Goal: Information Seeking & Learning: Learn about a topic

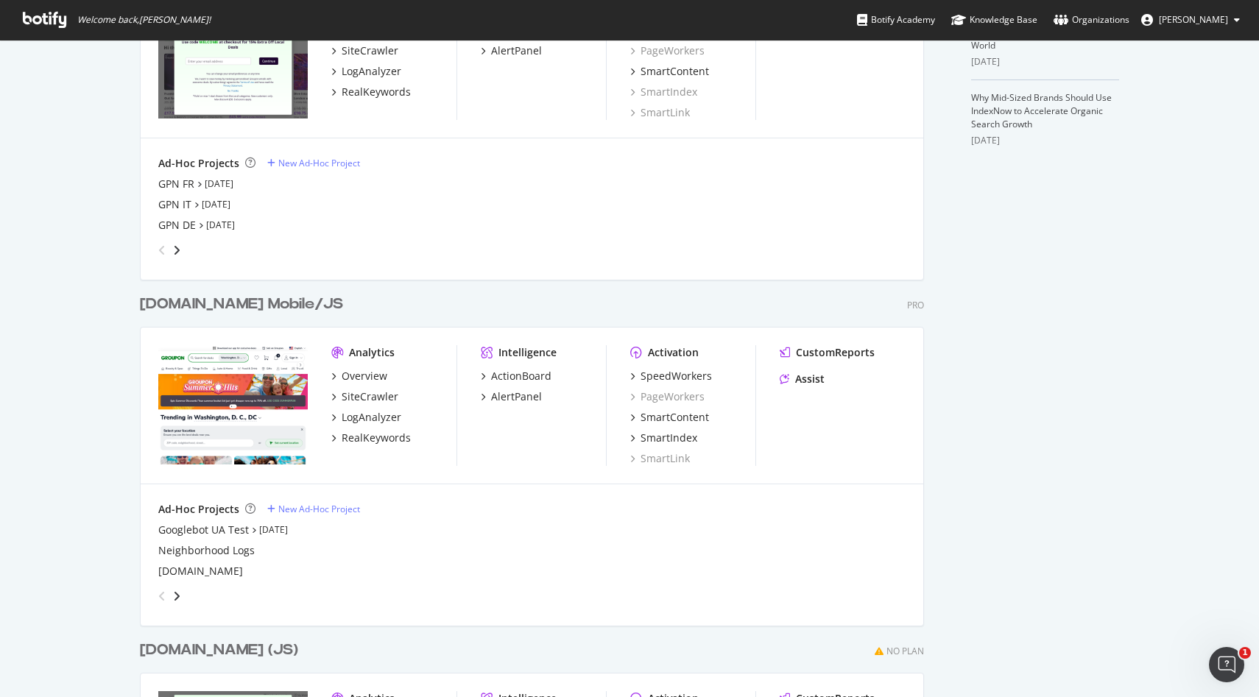
scroll to position [551, 0]
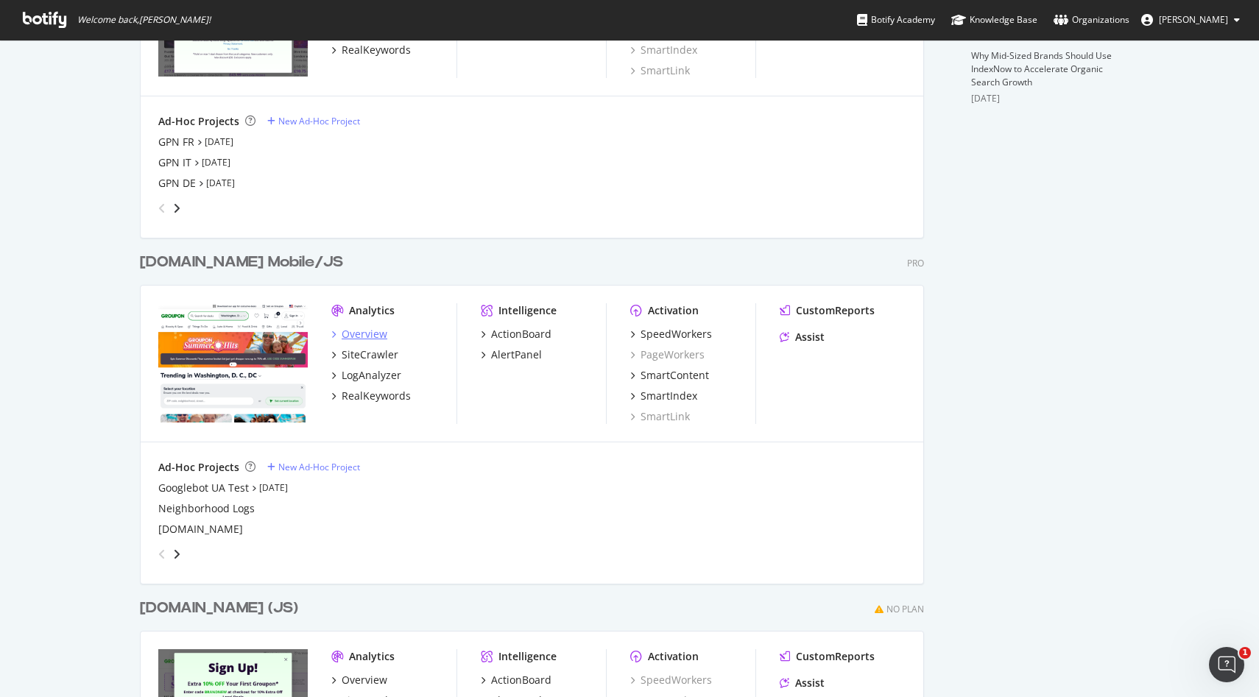
click at [353, 332] on div "Overview" at bounding box center [365, 334] width 46 height 15
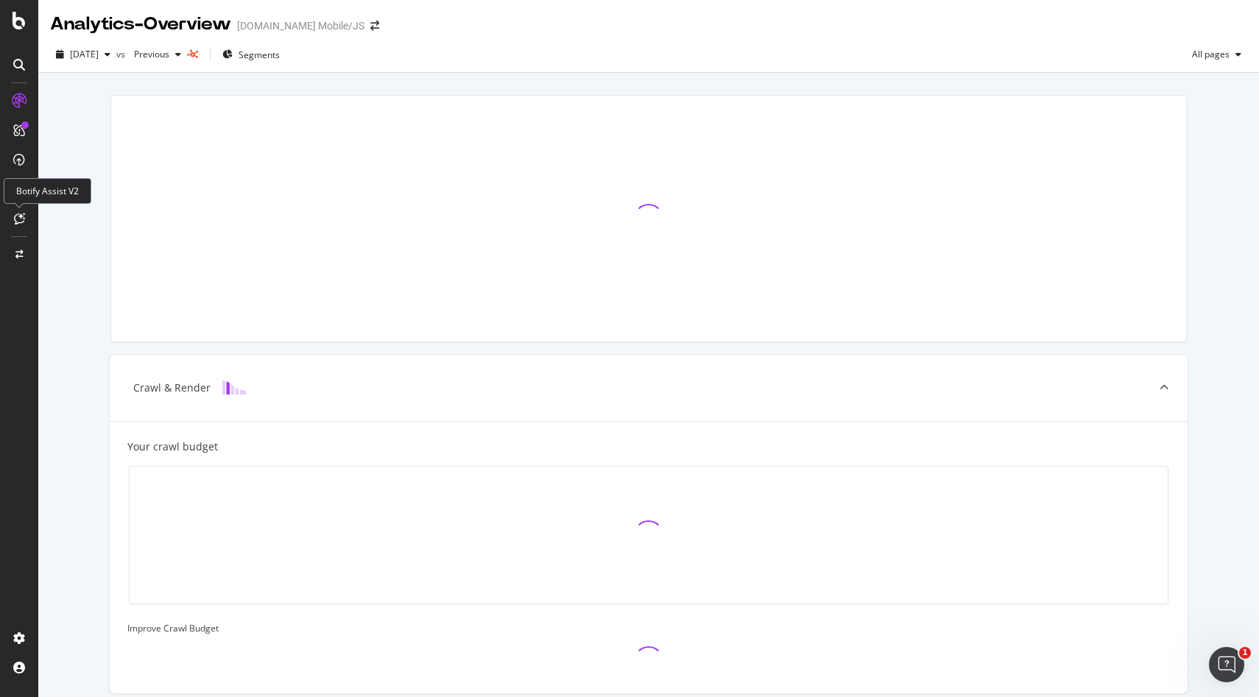
click at [22, 218] on icon at bounding box center [19, 219] width 11 height 12
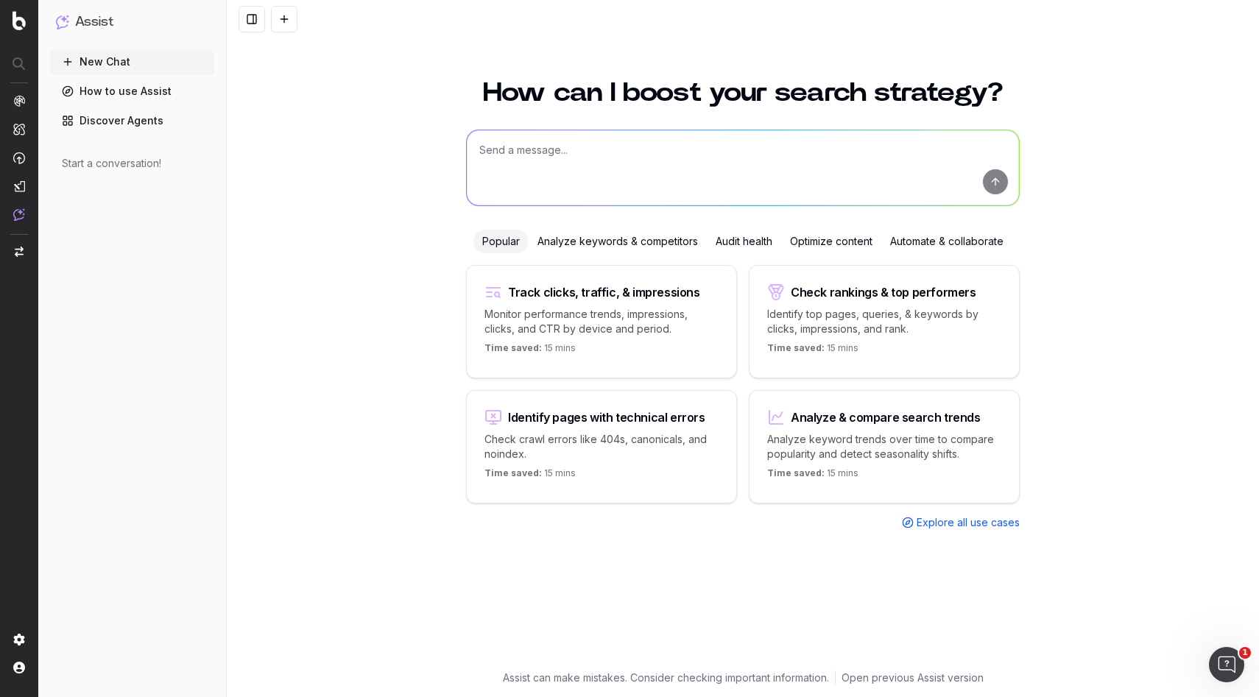
click at [915, 329] on p "Identify top pages, queries, & keywords by clicks, impressions, and rank." at bounding box center [884, 321] width 234 height 29
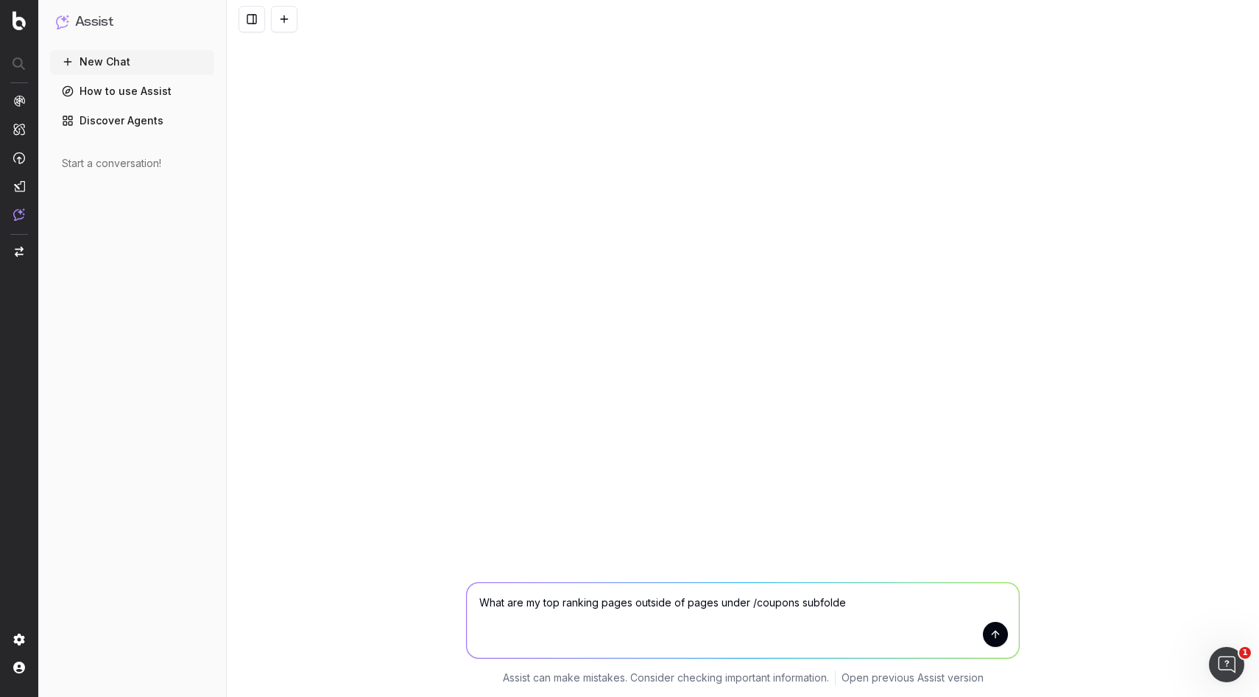
type textarea "What are my top ranking pages outside of pages under /coupons subfolder"
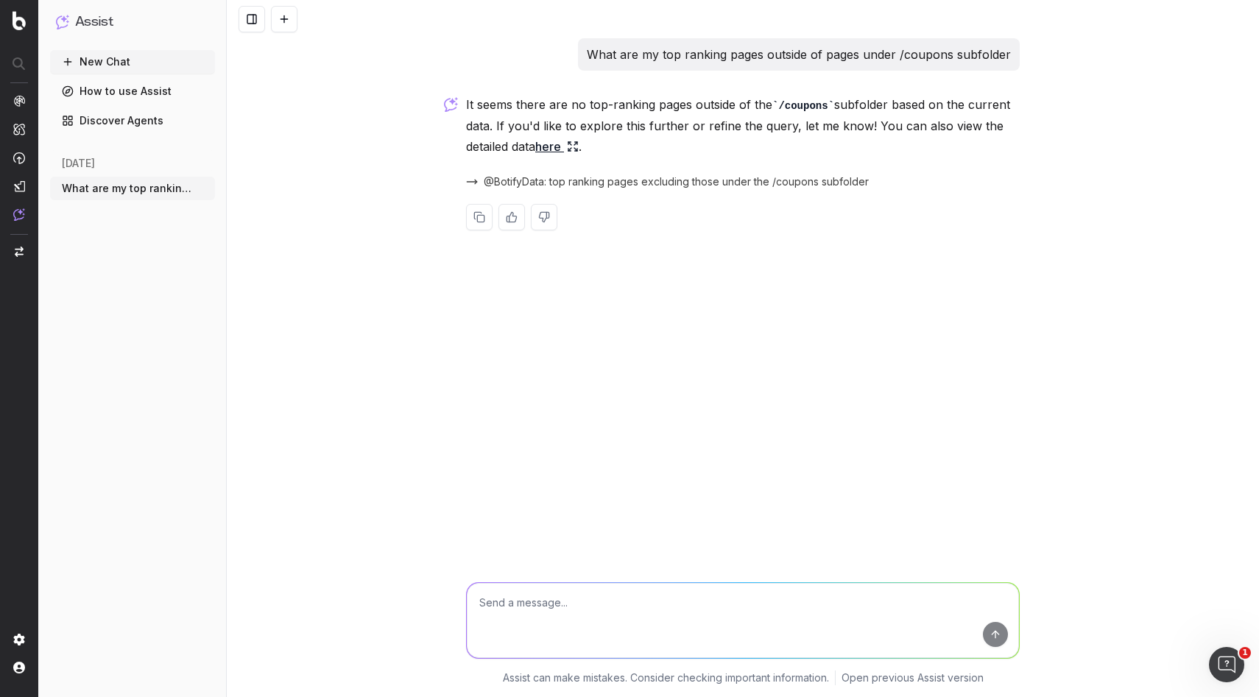
click at [557, 152] on link "here" at bounding box center [556, 146] width 43 height 21
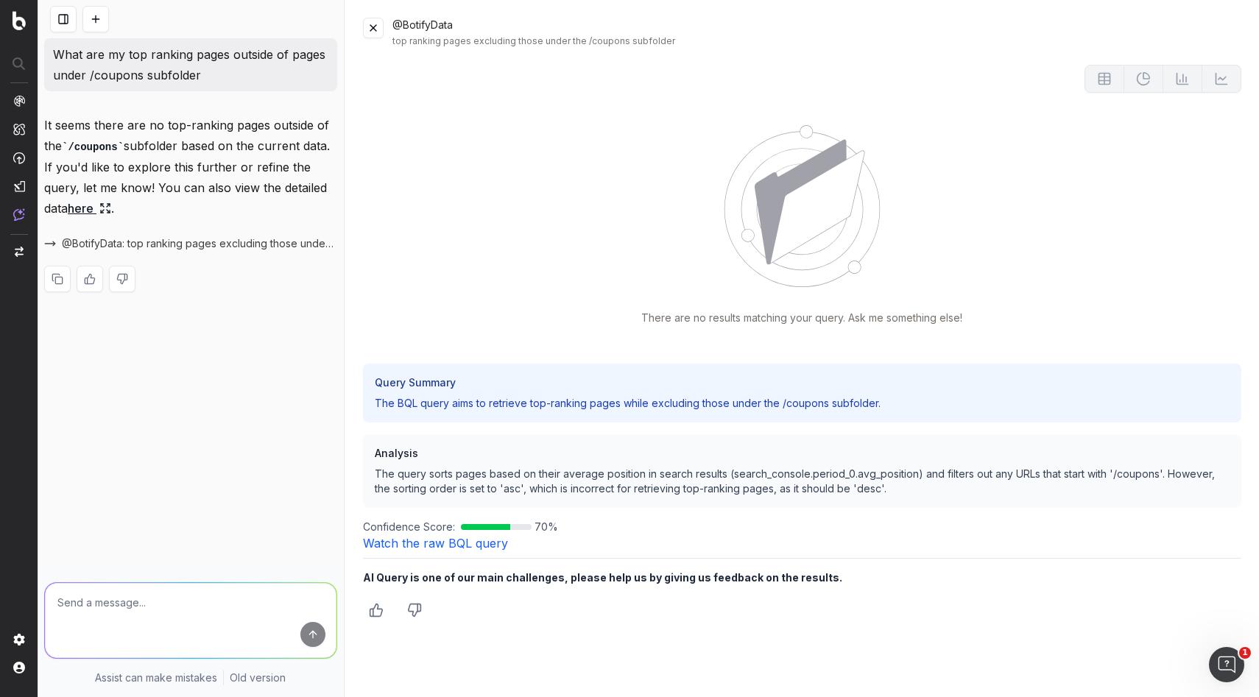
click at [362, 34] on div "@BotifyData top ranking pages excluding those under the /coupons subfolder Ther…" at bounding box center [802, 348] width 914 height 697
click at [365, 32] on button at bounding box center [373, 28] width 21 height 21
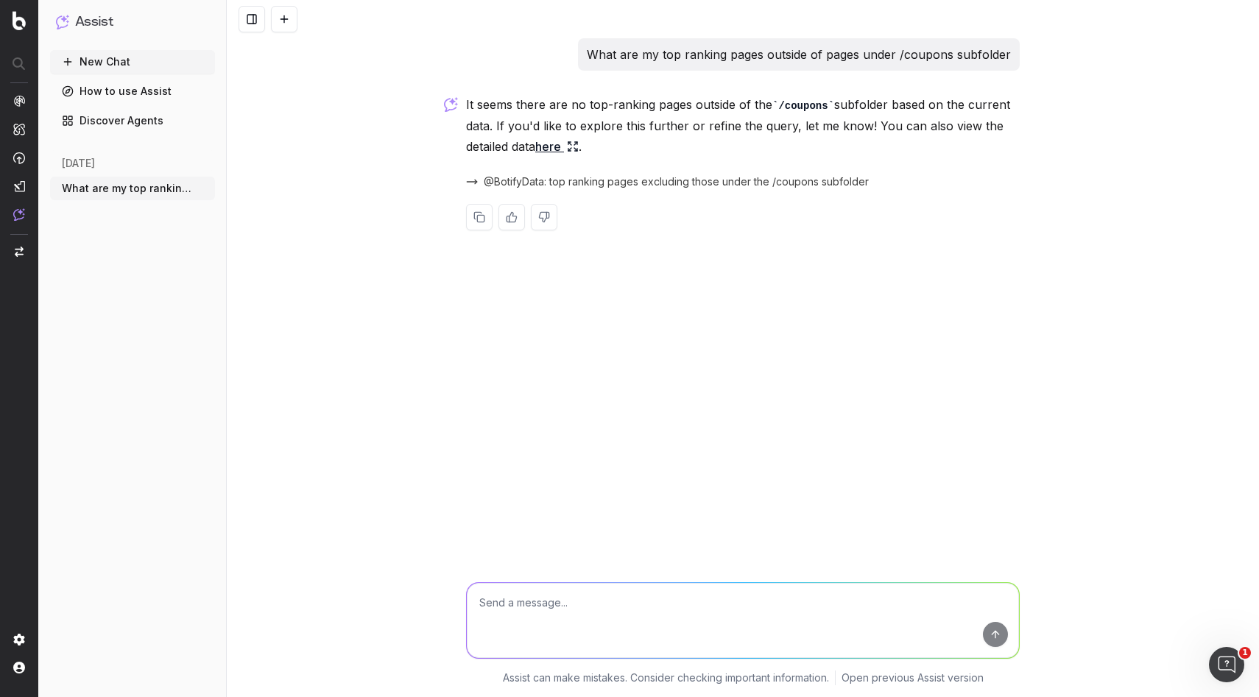
click at [99, 70] on button "New Chat" at bounding box center [132, 62] width 165 height 24
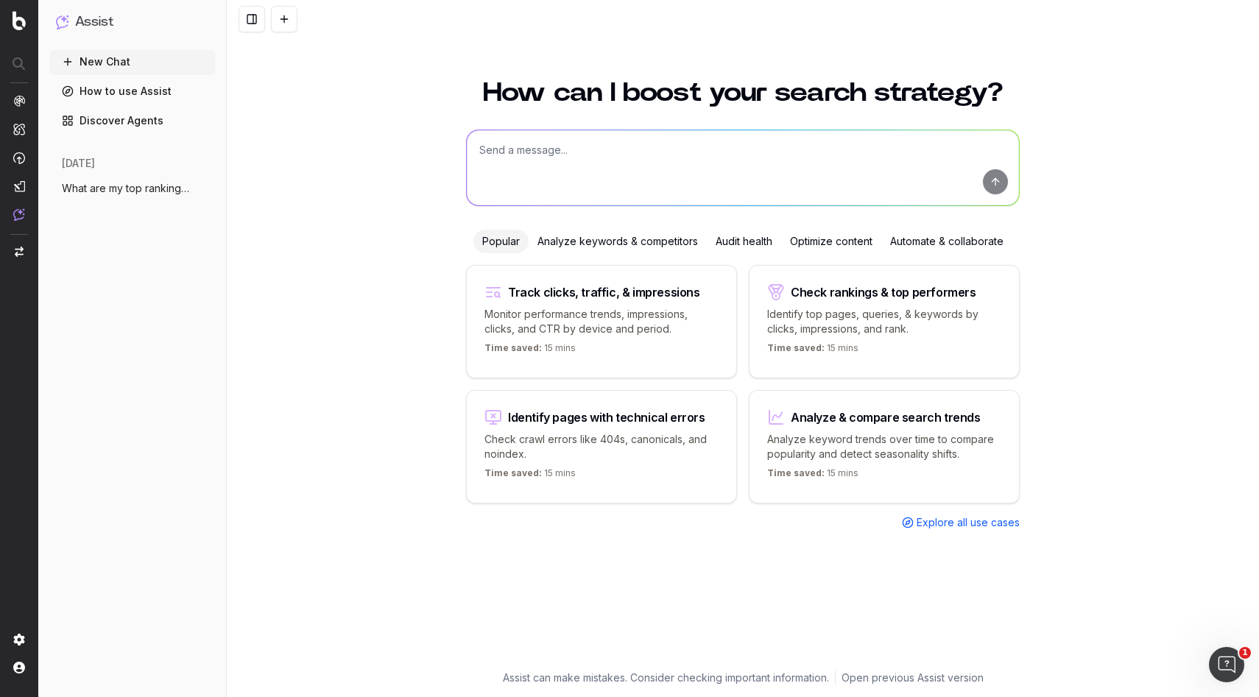
click at [513, 294] on div "Track clicks, traffic, & impressions" at bounding box center [604, 292] width 192 height 12
type textarea "Change in clicks/CTR/impressions over last 28 days vs last (branded vs non-bran…"
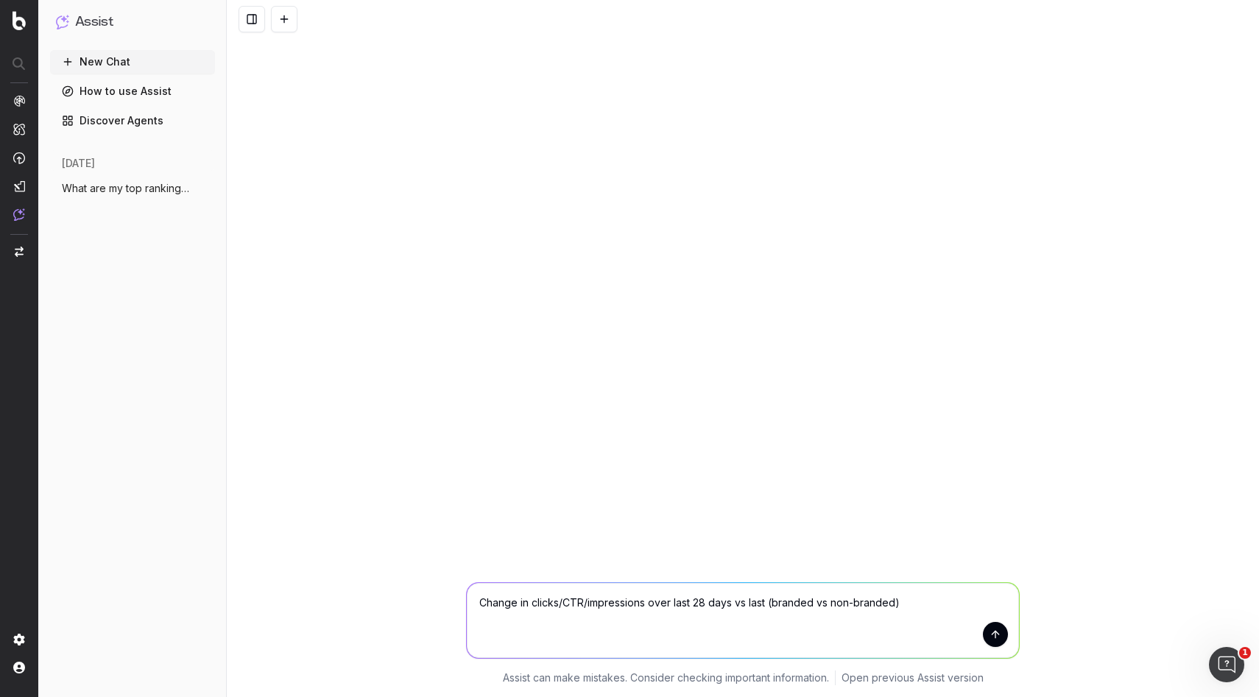
click at [997, 653] on textarea "Change in clicks/CTR/impressions over last 28 days vs last (branded vs non-bran…" at bounding box center [743, 620] width 552 height 75
click at [77, 233] on span "CustomReports" at bounding box center [90, 231] width 74 height 12
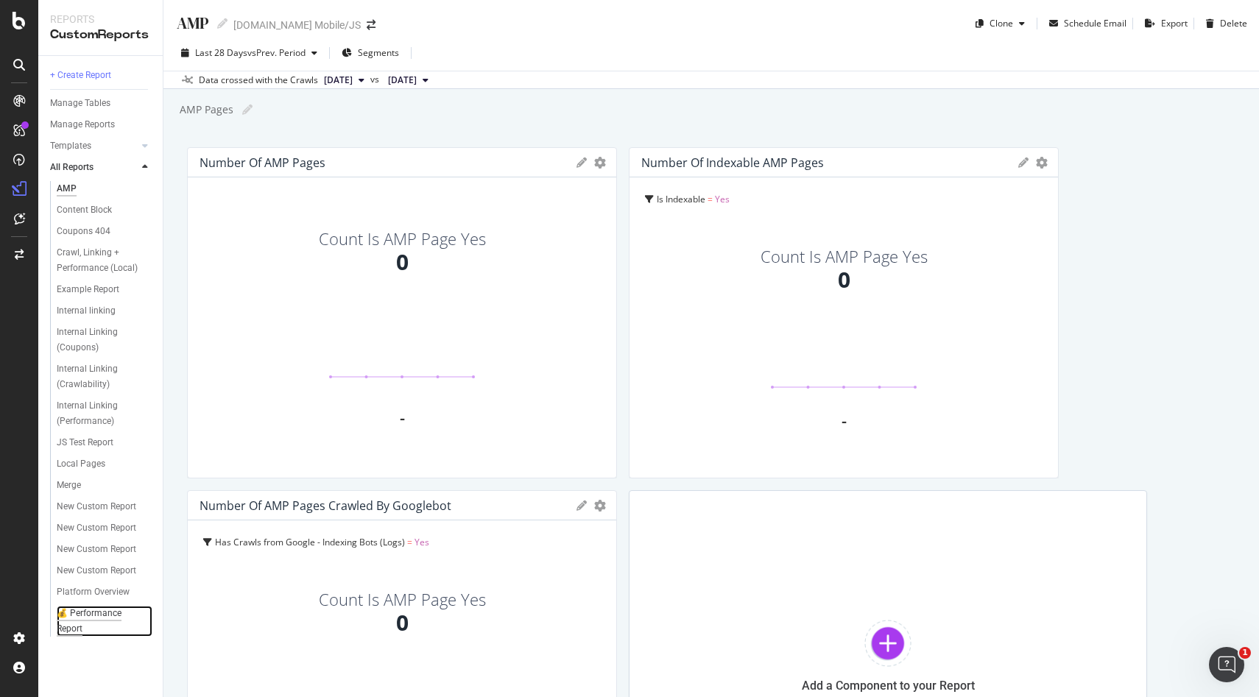
click at [94, 613] on div "💰 Performance Report" at bounding box center [98, 621] width 82 height 31
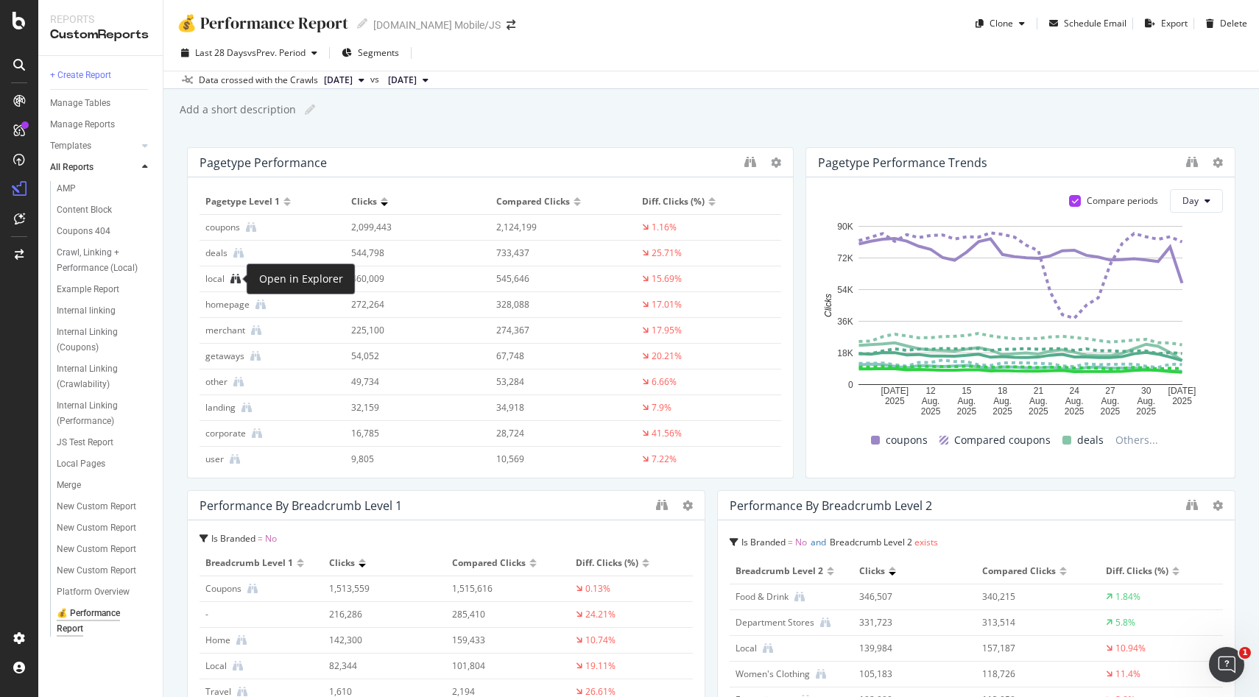
click at [233, 277] on icon at bounding box center [236, 279] width 10 height 10
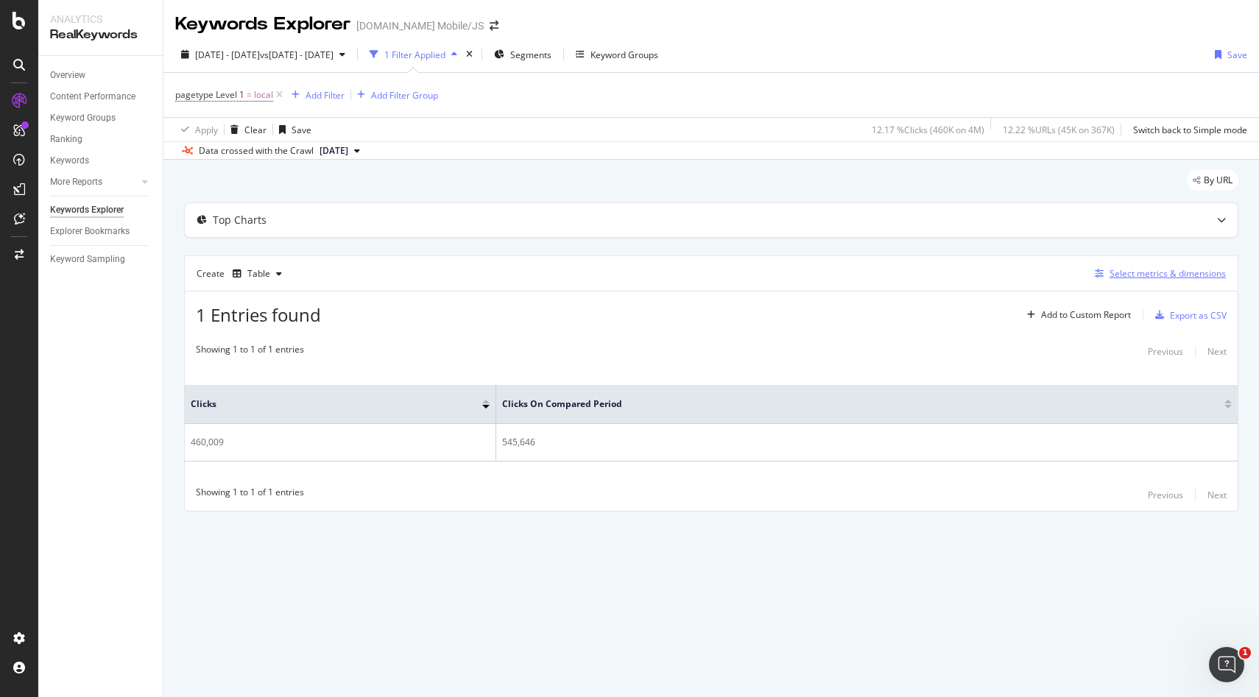
click at [1138, 270] on div "Select metrics & dimensions" at bounding box center [1168, 273] width 116 height 13
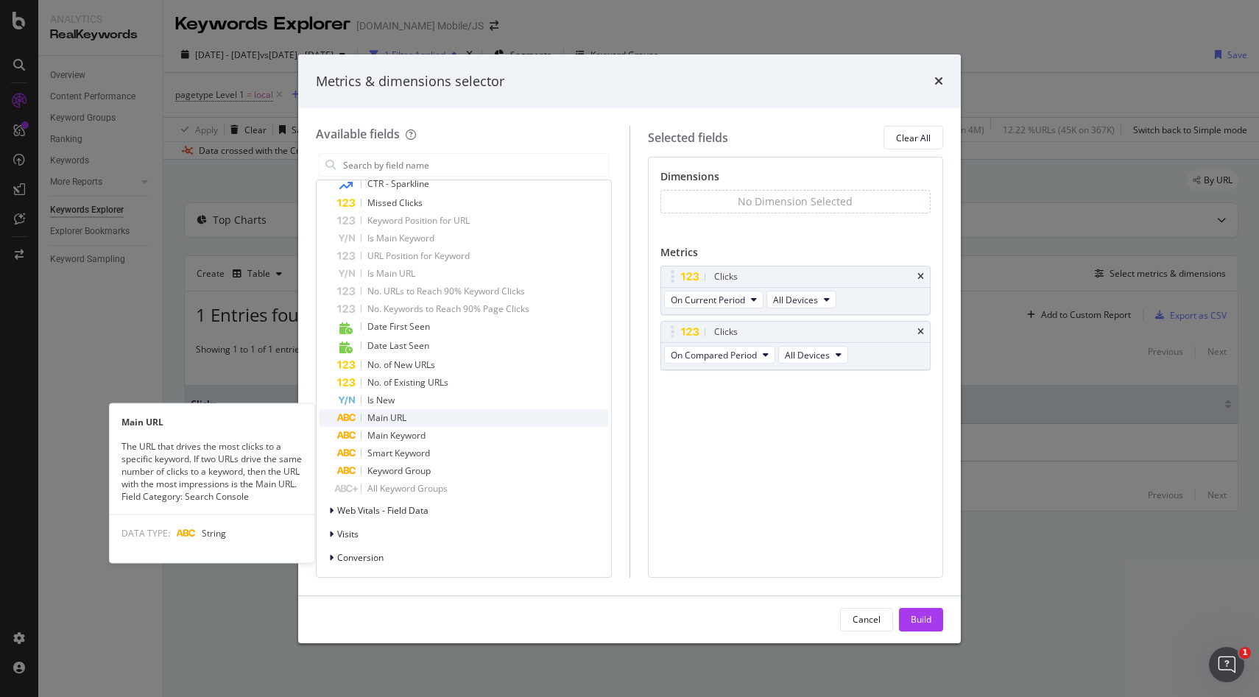
scroll to position [1009, 0]
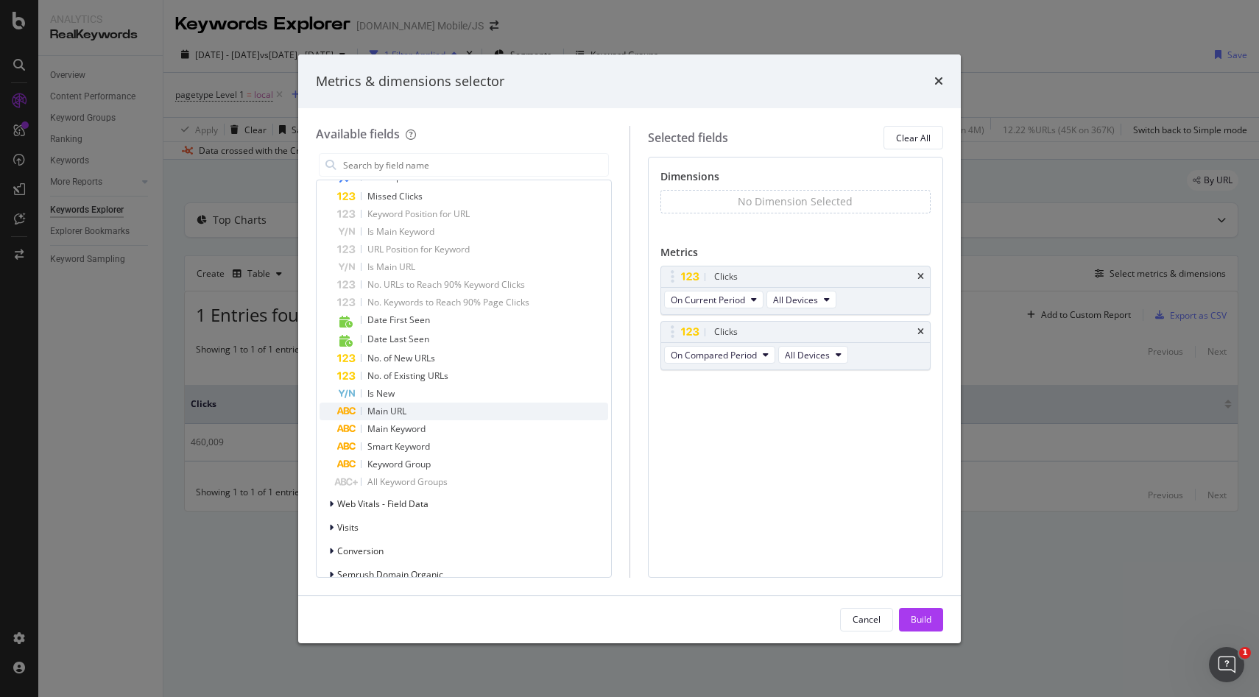
click at [451, 407] on div "Main URL" at bounding box center [472, 412] width 271 height 18
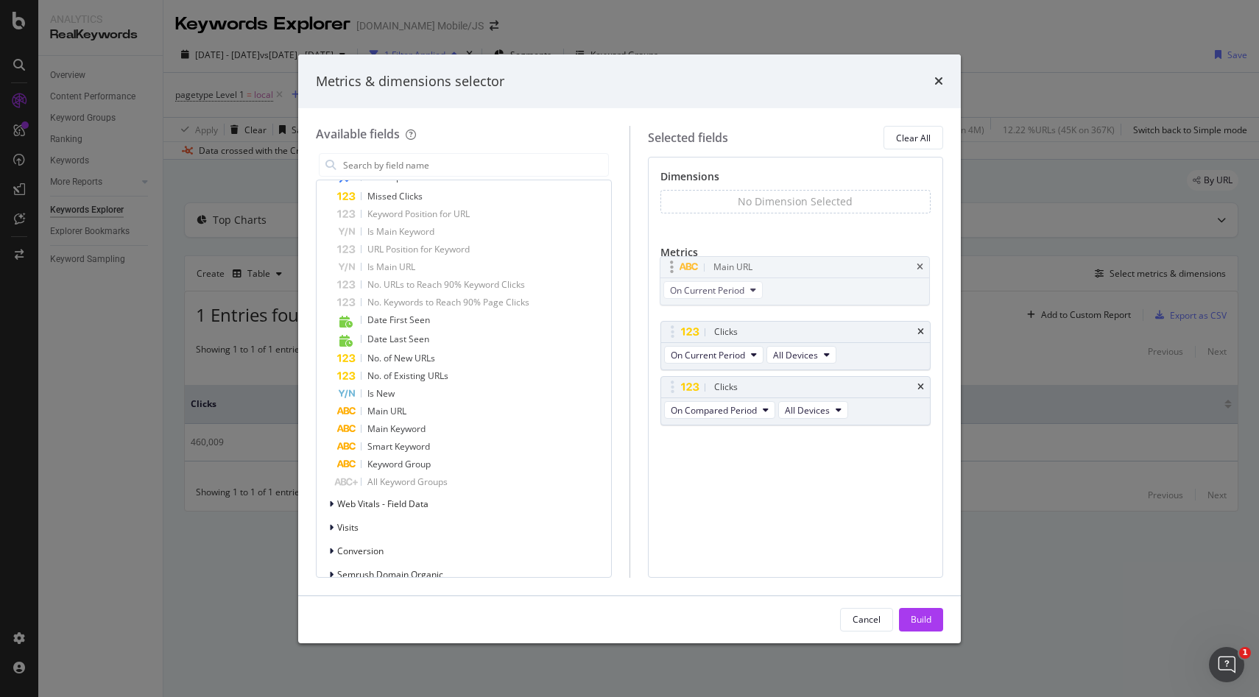
drag, startPoint x: 781, startPoint y: 388, endPoint x: 781, endPoint y: 264, distance: 124.5
click at [781, 264] on body "Analytics RealKeywords Overview Content Performance Keyword Groups Ranking Keyw…" at bounding box center [629, 348] width 1259 height 697
click at [920, 618] on div "Build" at bounding box center [921, 619] width 21 height 13
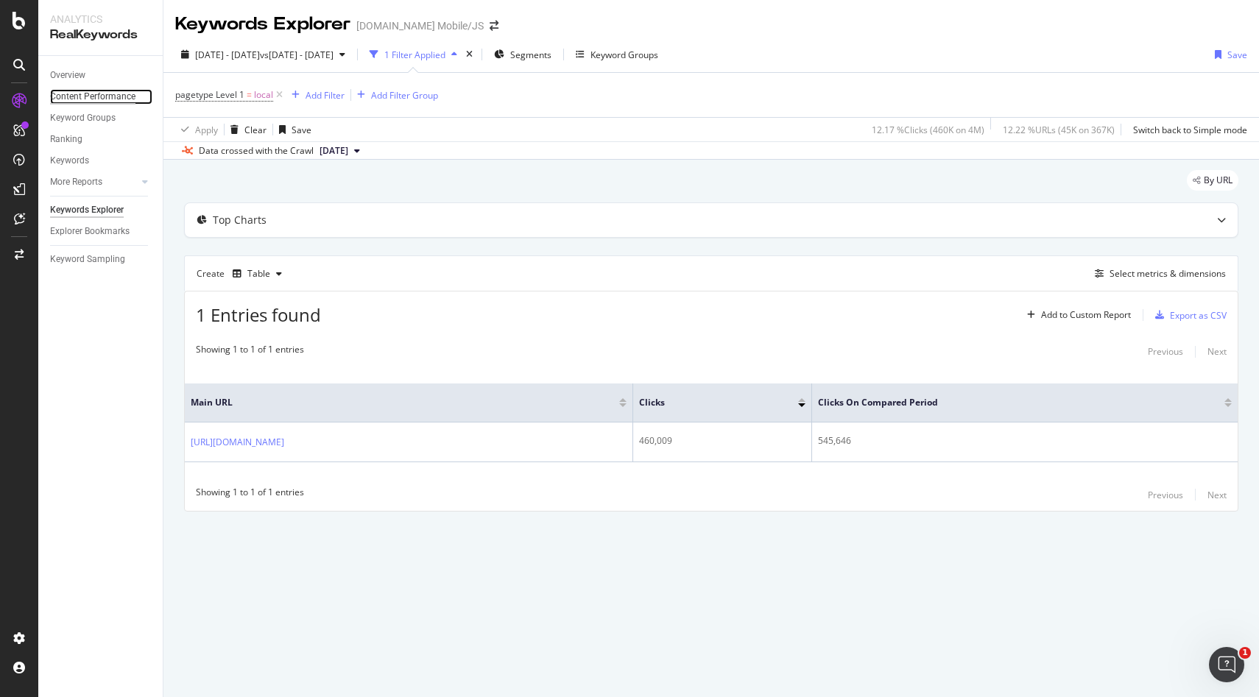
click at [82, 92] on div "Content Performance" at bounding box center [92, 96] width 85 height 15
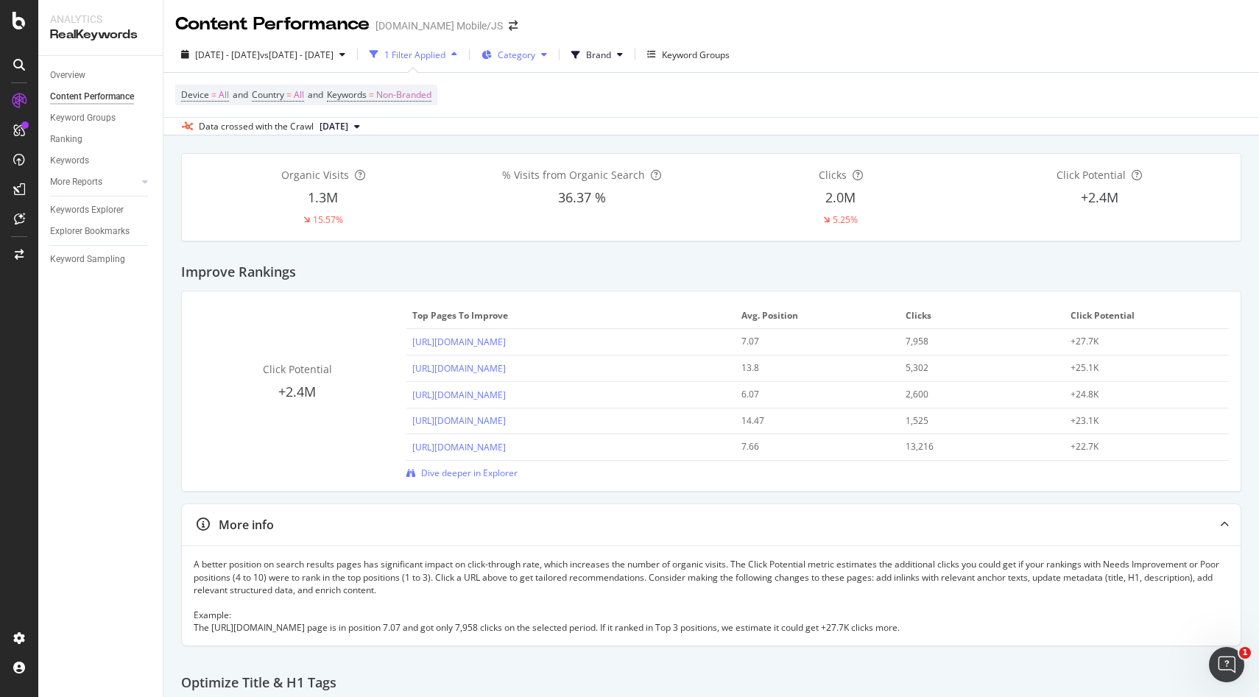
click at [547, 54] on icon at bounding box center [544, 54] width 6 height 9
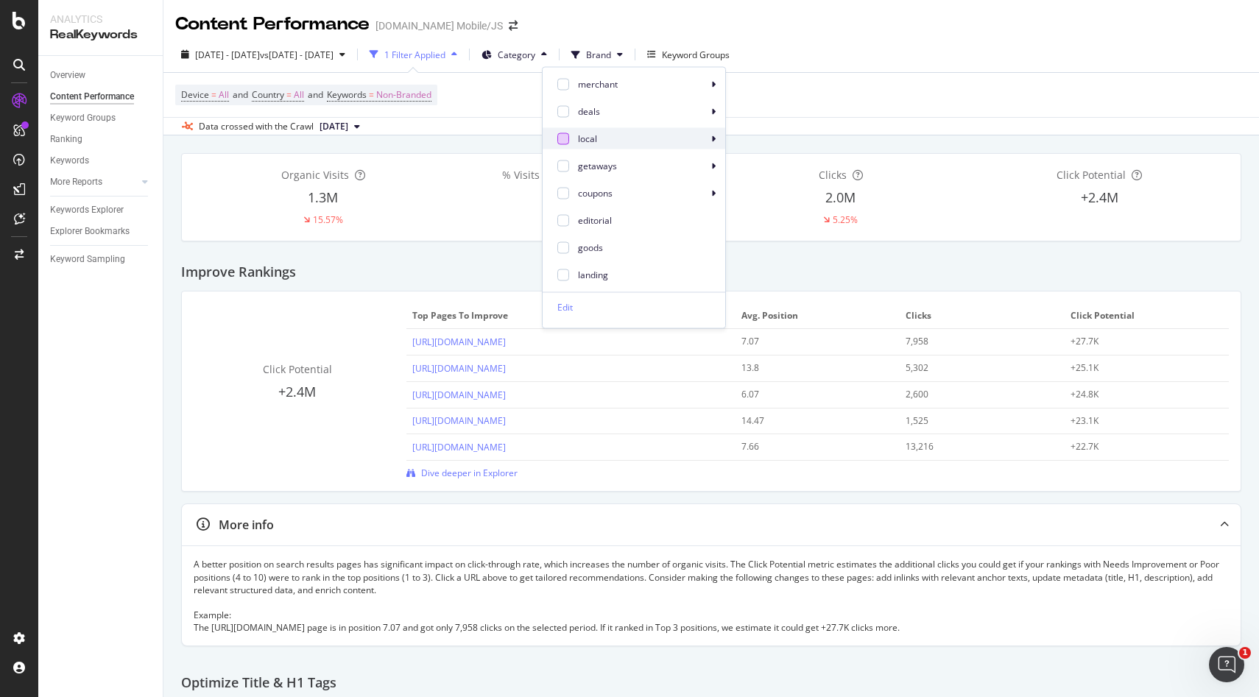
click at [563, 137] on div at bounding box center [564, 139] width 12 height 12
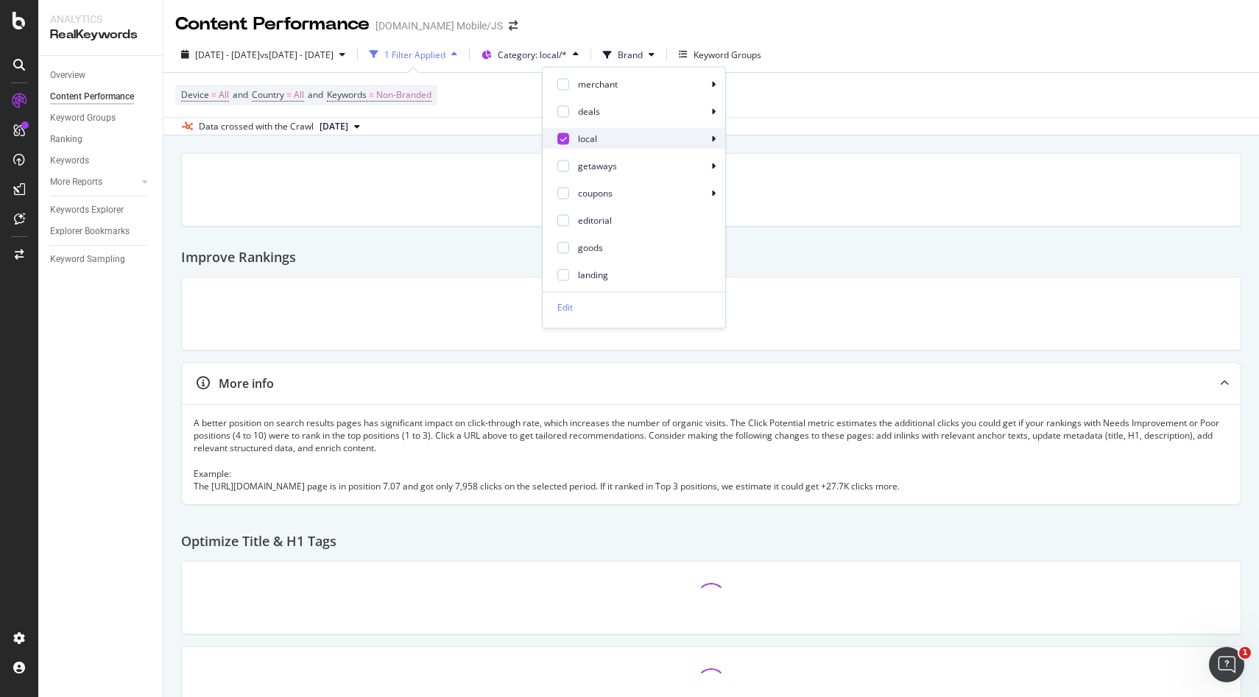
click at [711, 138] on icon at bounding box center [713, 138] width 4 height 9
click at [919, 103] on div "Device = All and Country = All and Keywords = Non-Branded" at bounding box center [711, 95] width 1072 height 44
click at [661, 54] on button "Brand" at bounding box center [628, 55] width 63 height 24
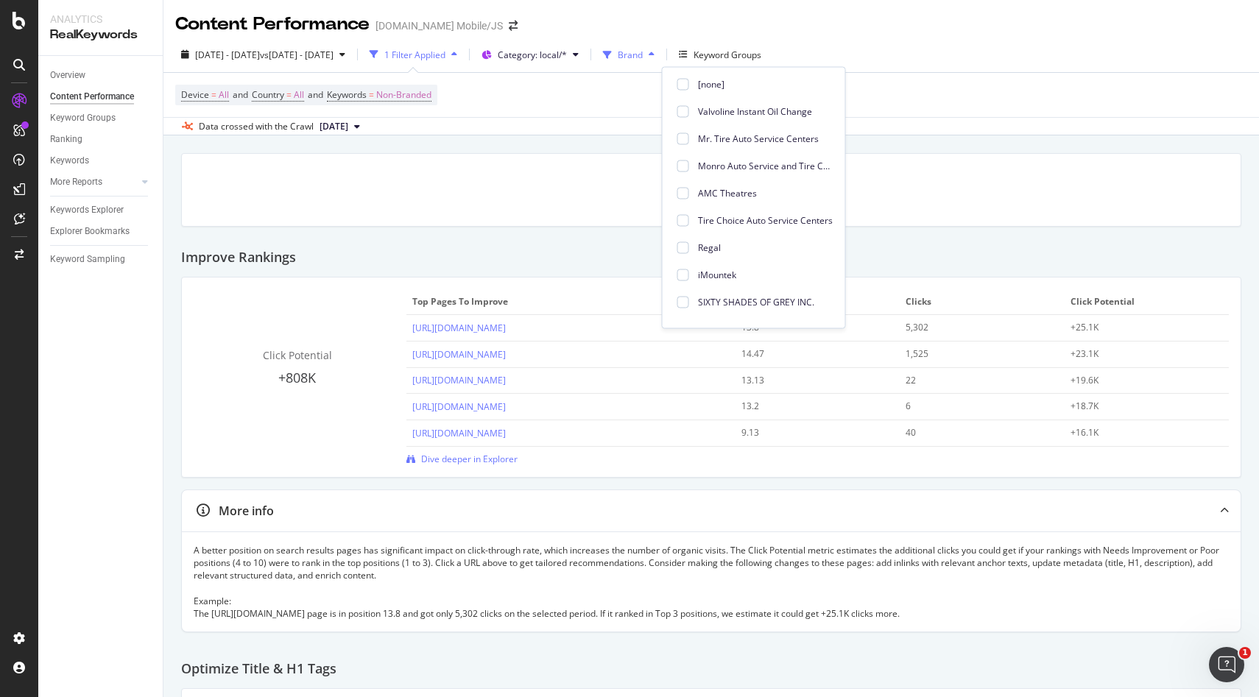
click at [661, 54] on button "Brand" at bounding box center [628, 55] width 63 height 24
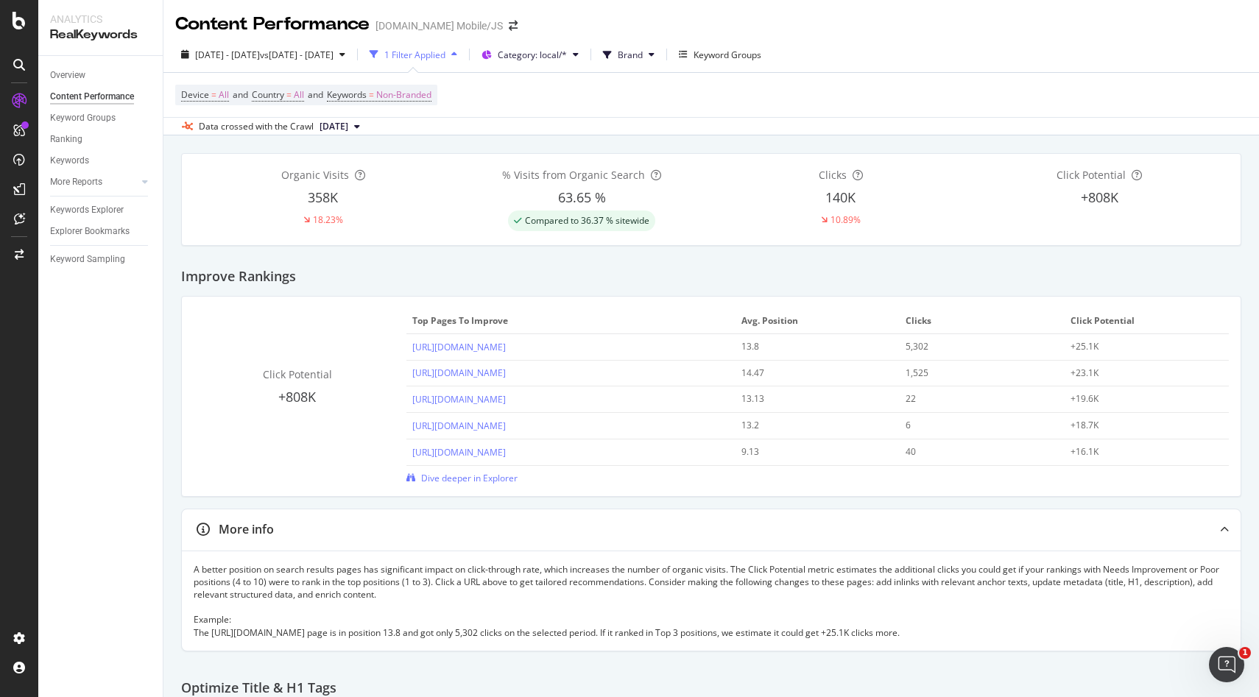
scroll to position [2, 0]
click at [138, 180] on div at bounding box center [145, 182] width 15 height 15
click at [143, 180] on icon at bounding box center [145, 181] width 6 height 9
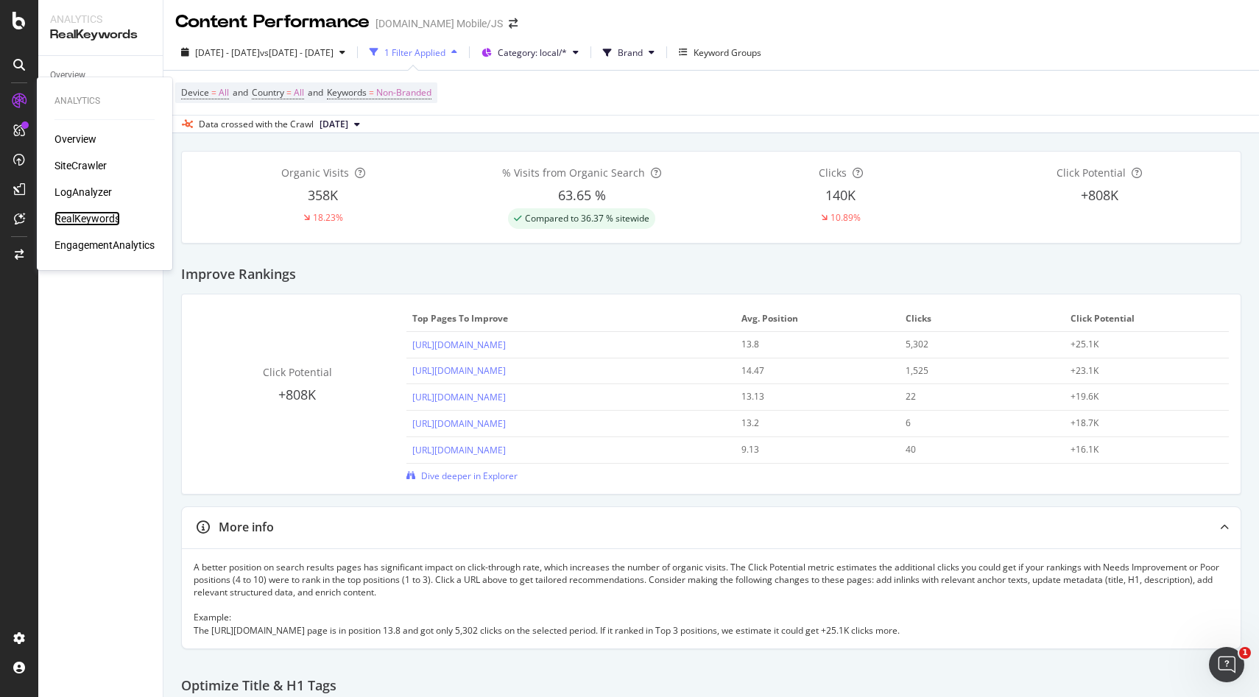
click at [92, 217] on div "RealKeywords" at bounding box center [87, 218] width 66 height 15
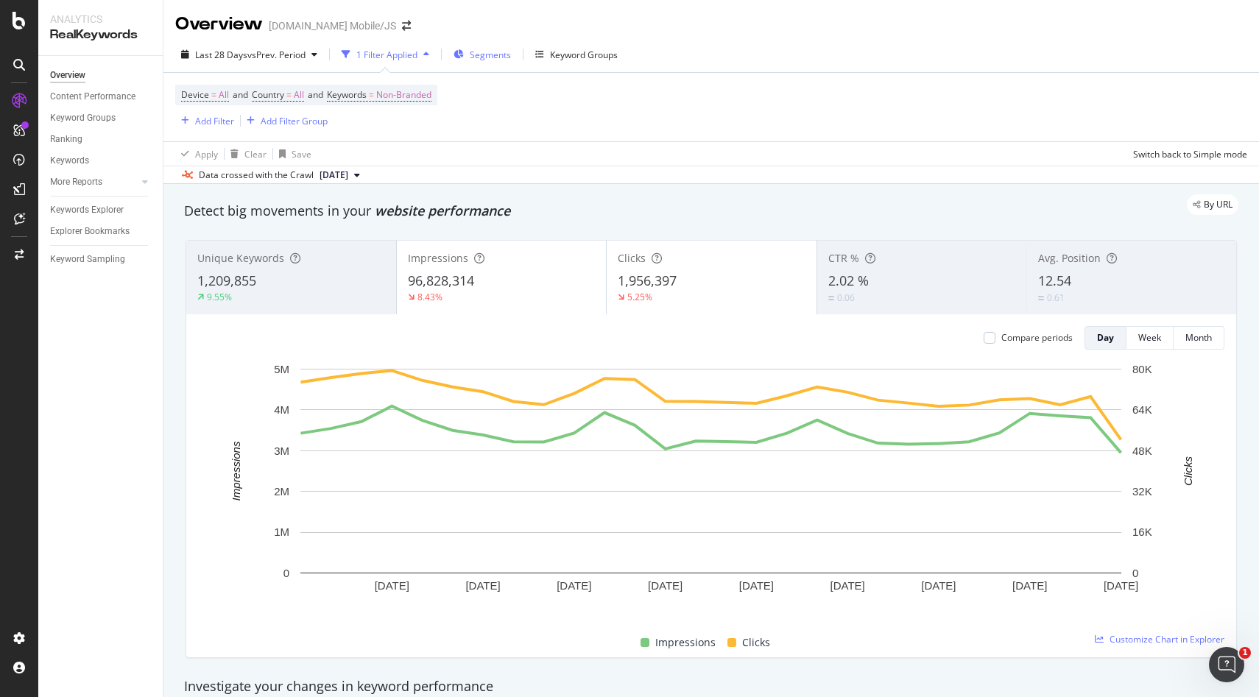
click at [490, 61] on div "Segments" at bounding box center [482, 54] width 57 height 22
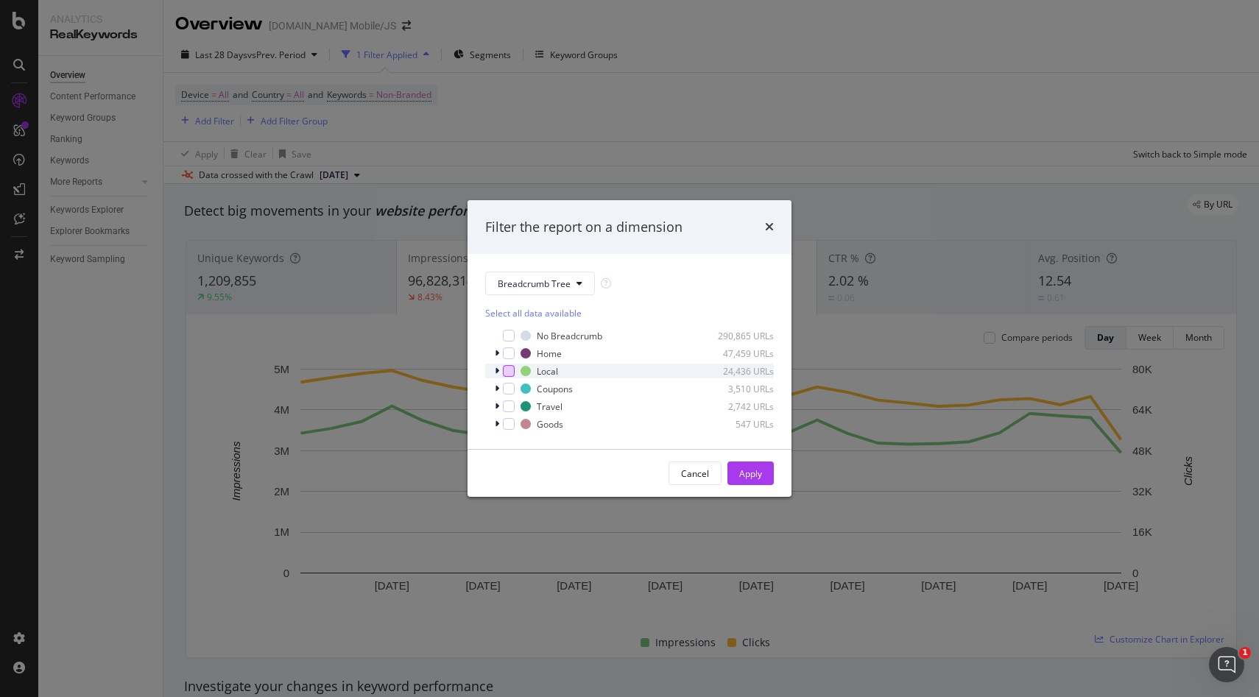
click at [510, 366] on div "modal" at bounding box center [509, 371] width 12 height 12
click at [497, 370] on icon "modal" at bounding box center [497, 371] width 4 height 9
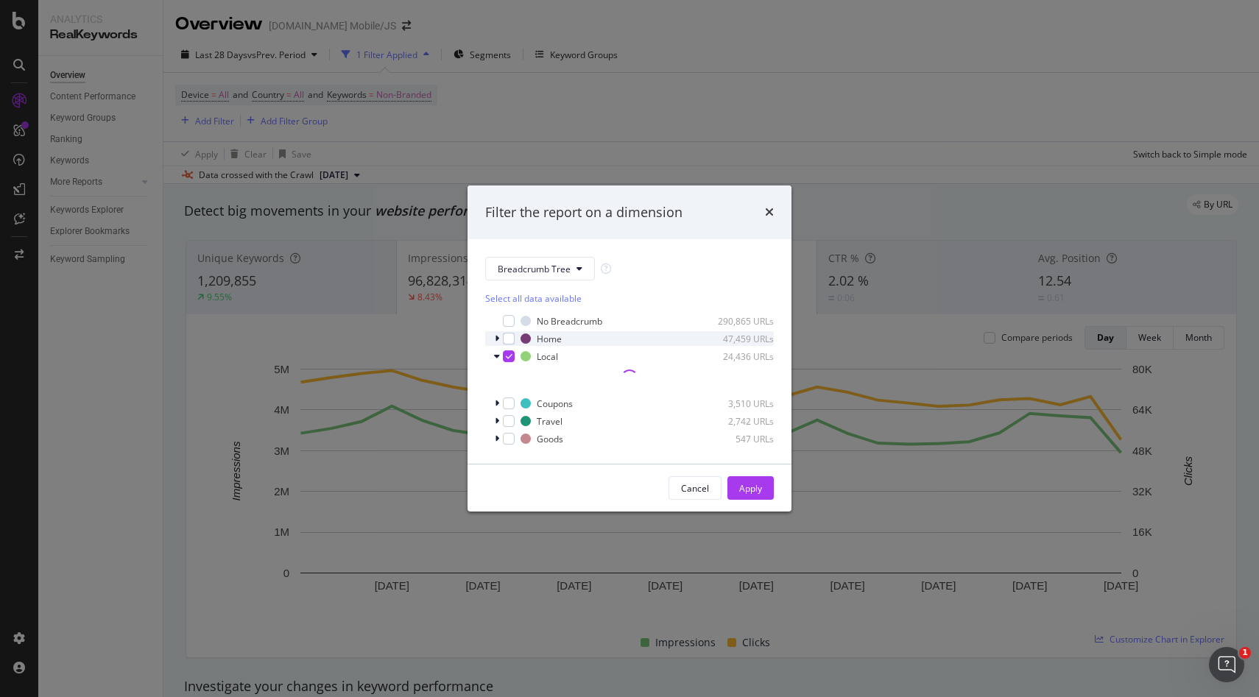
click at [493, 340] on div "Home 47,459 URLs" at bounding box center [629, 338] width 289 height 15
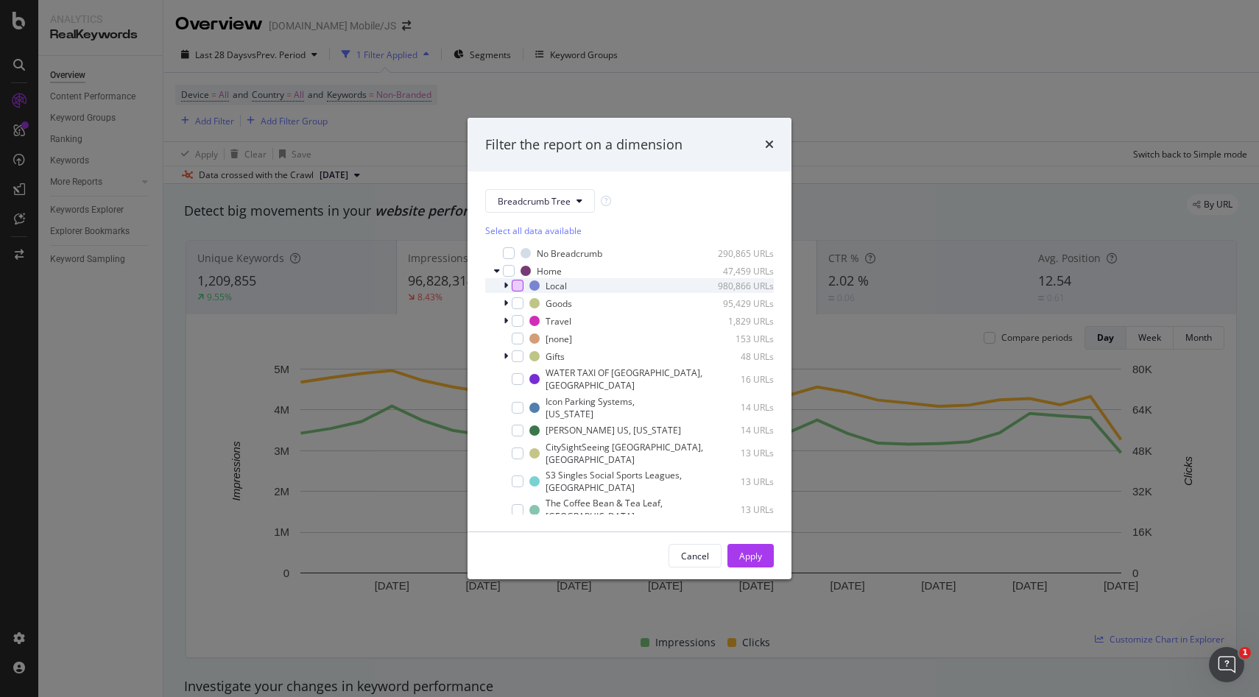
click at [518, 286] on div "modal" at bounding box center [518, 286] width 12 height 12
click at [498, 273] on icon "modal" at bounding box center [497, 271] width 6 height 9
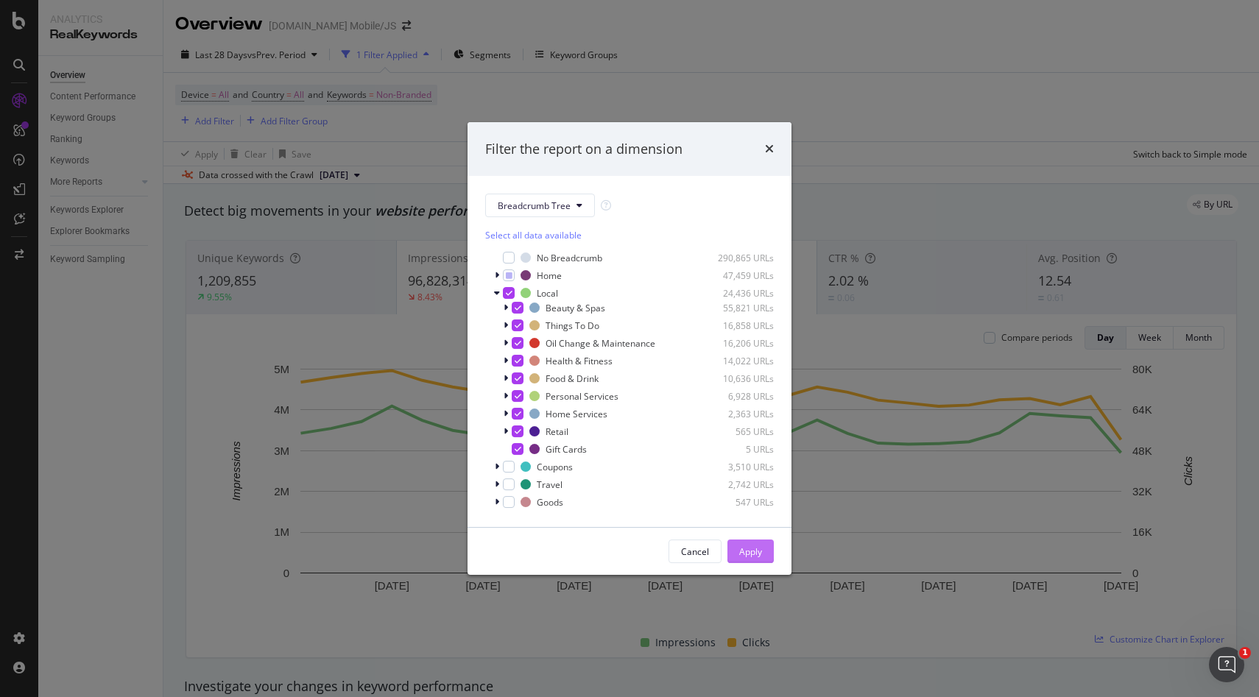
click at [761, 552] on div "Apply" at bounding box center [750, 552] width 23 height 13
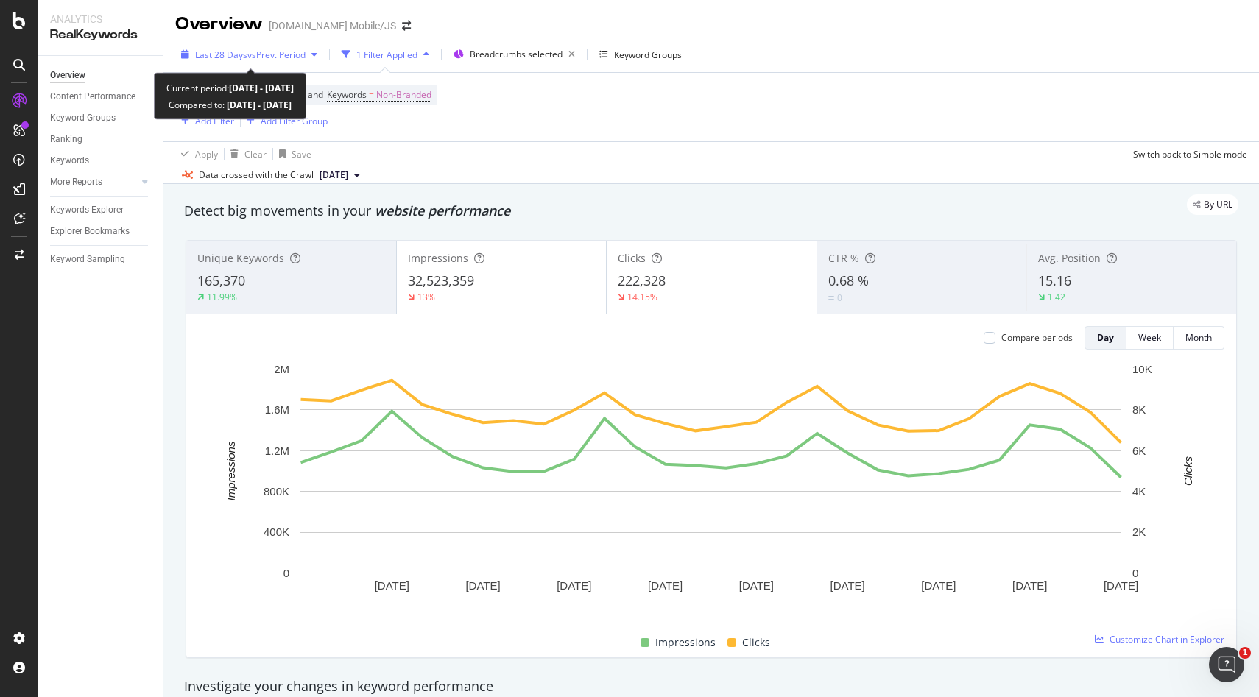
click at [309, 60] on div "Last 28 Days vs Prev. Period" at bounding box center [249, 54] width 148 height 22
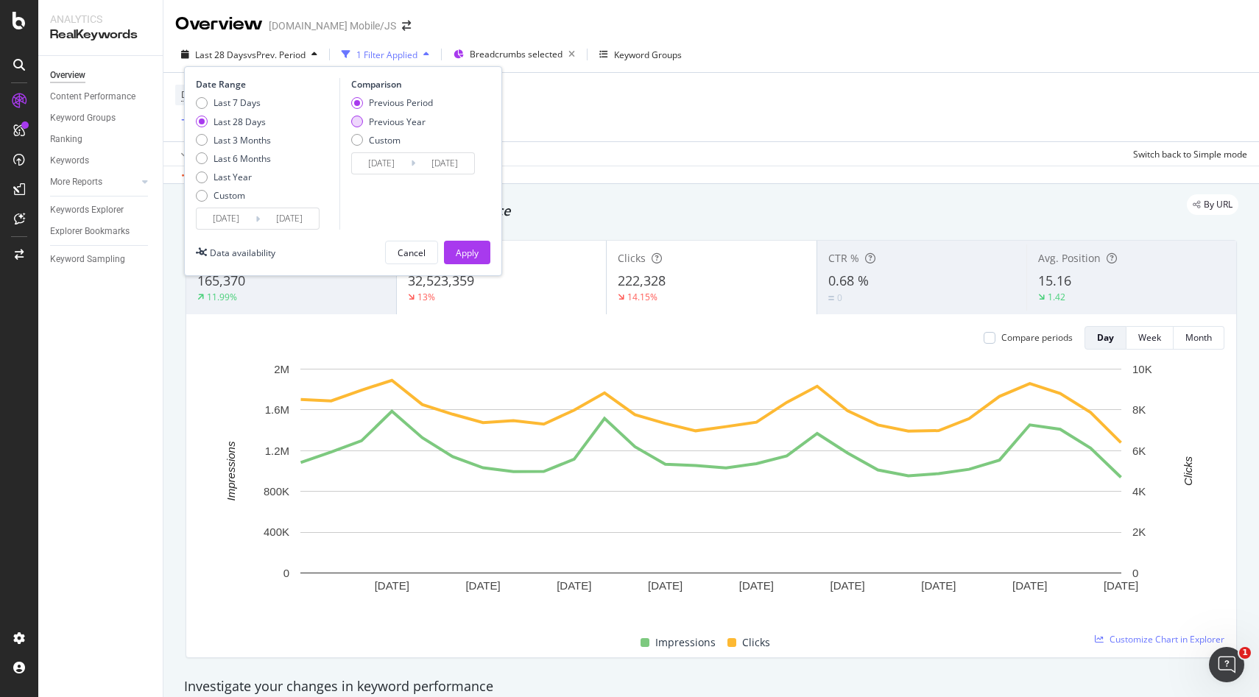
click at [370, 122] on div "Previous Year" at bounding box center [397, 122] width 57 height 13
type input "2024/08/07"
type input "2024/09/03"
click at [470, 251] on div "Apply" at bounding box center [467, 253] width 23 height 13
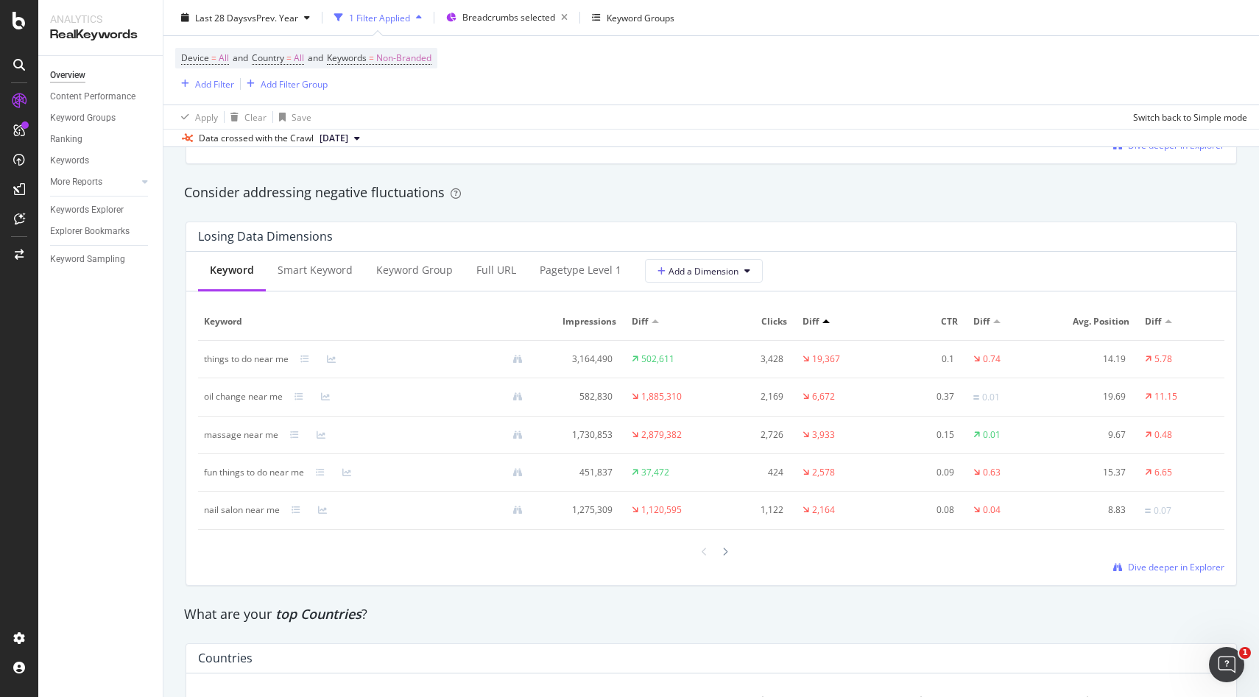
scroll to position [1626, 0]
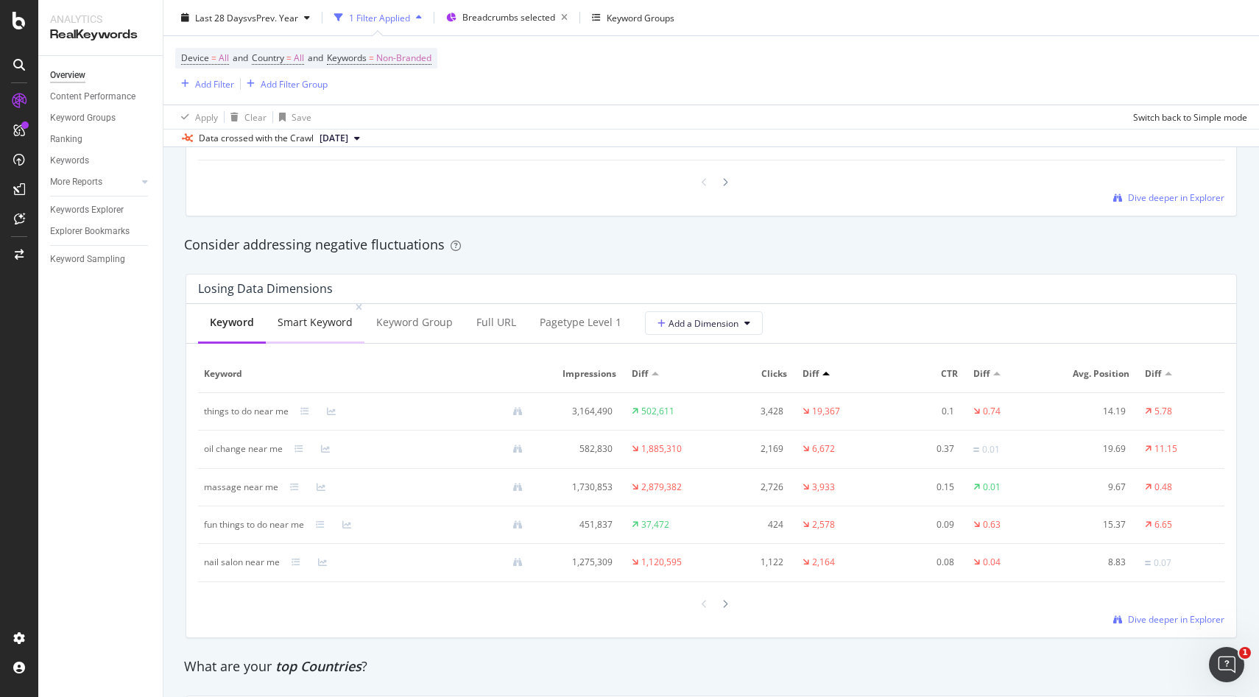
click at [322, 326] on div "Smart Keyword" at bounding box center [315, 322] width 75 height 15
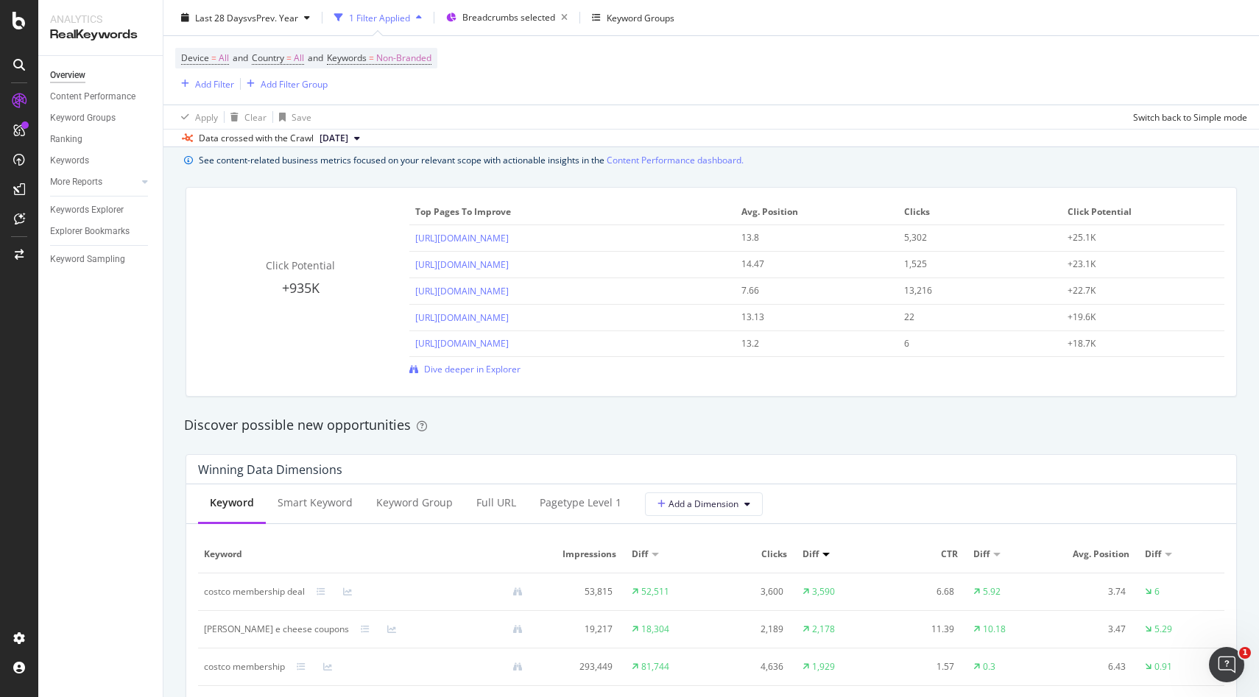
scroll to position [1004, 0]
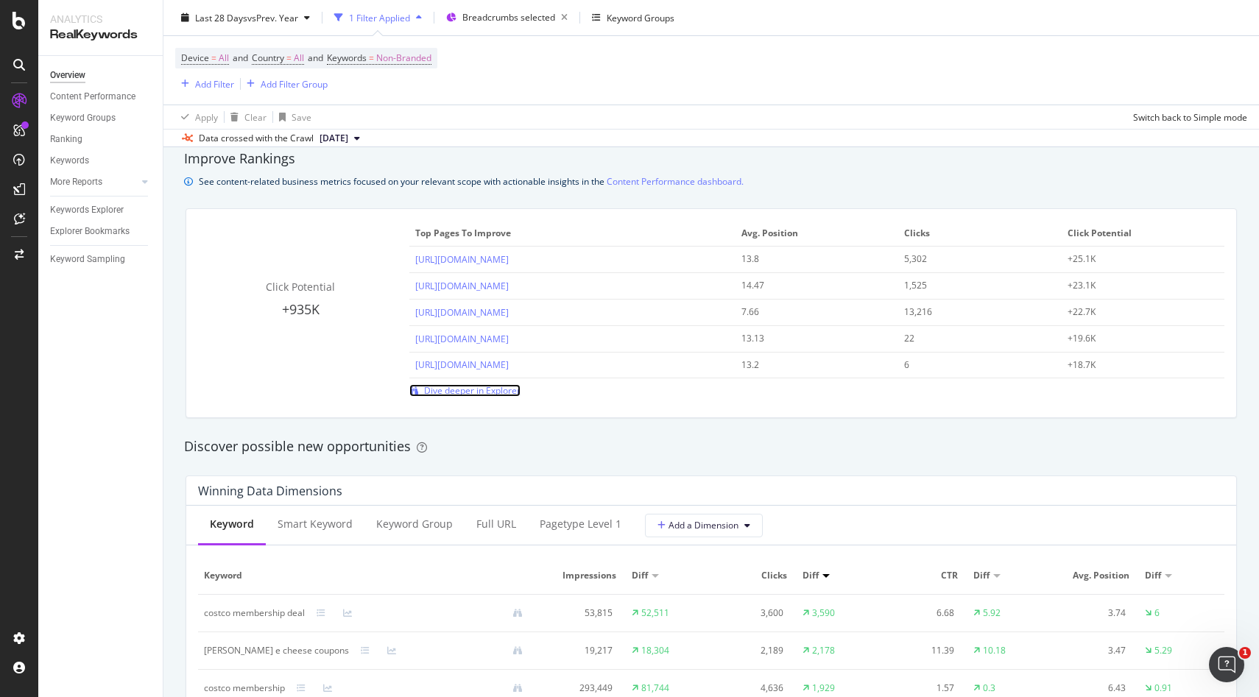
click at [429, 390] on span "Dive deeper in Explorer" at bounding box center [472, 390] width 96 height 13
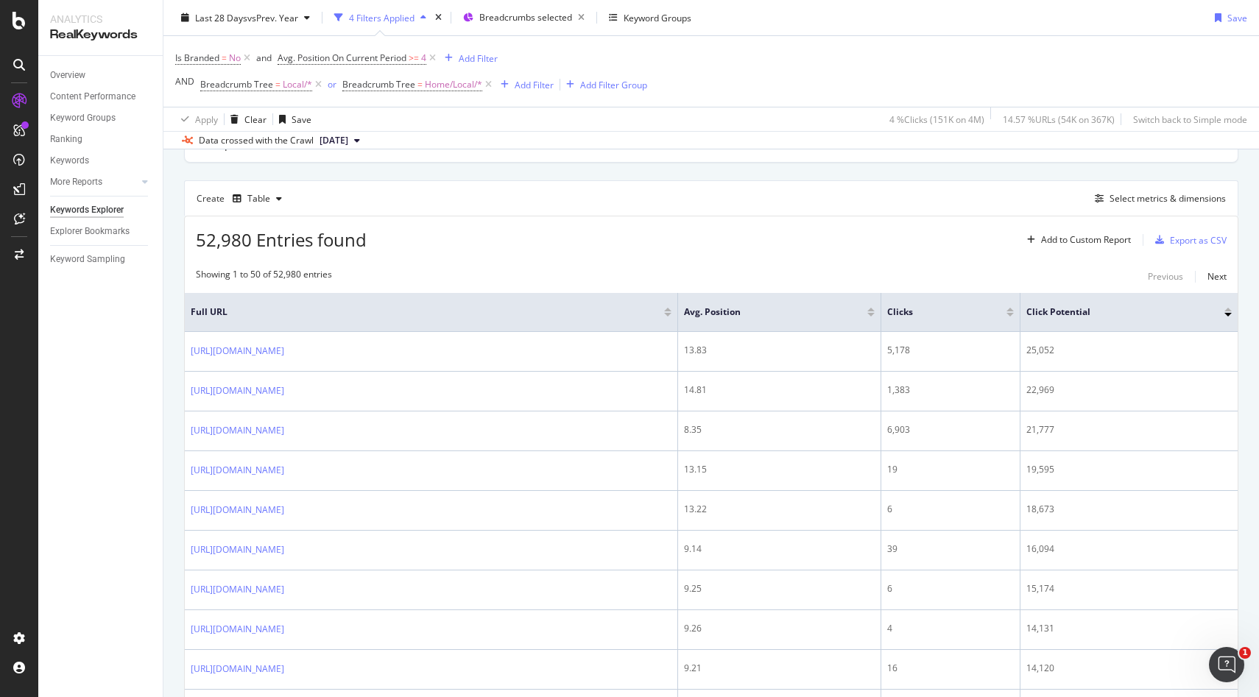
scroll to position [113, 0]
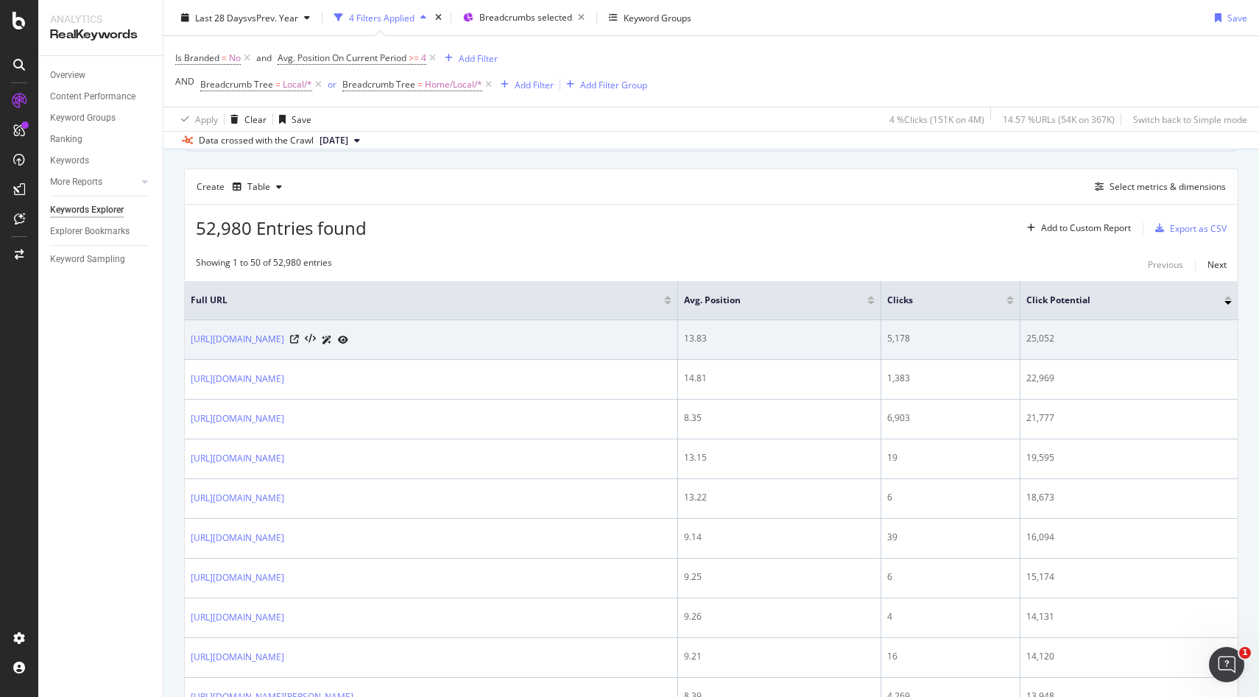
click at [332, 342] on icon at bounding box center [327, 340] width 10 height 9
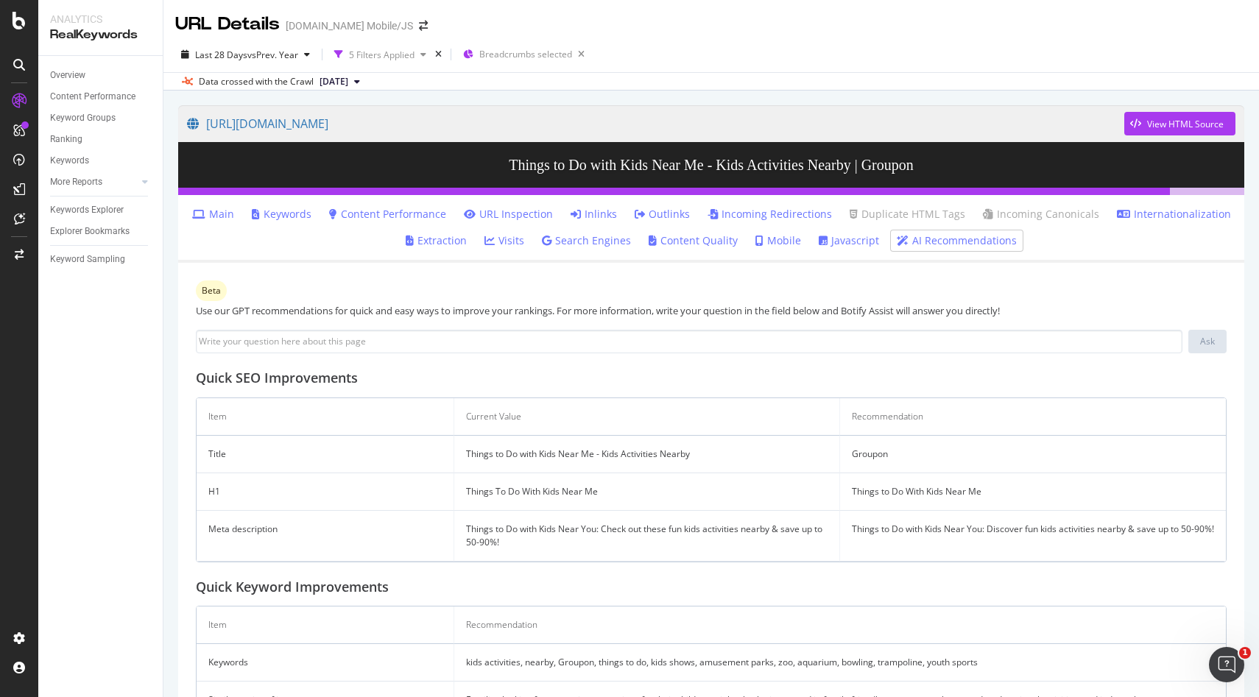
click at [171, 312] on div "[URL][DOMAIN_NAME] View HTML Source Things to Do with Kids Near Me - Kids Activ…" at bounding box center [711, 466] width 1096 height 750
click at [678, 237] on link "Content Quality" at bounding box center [693, 240] width 89 height 15
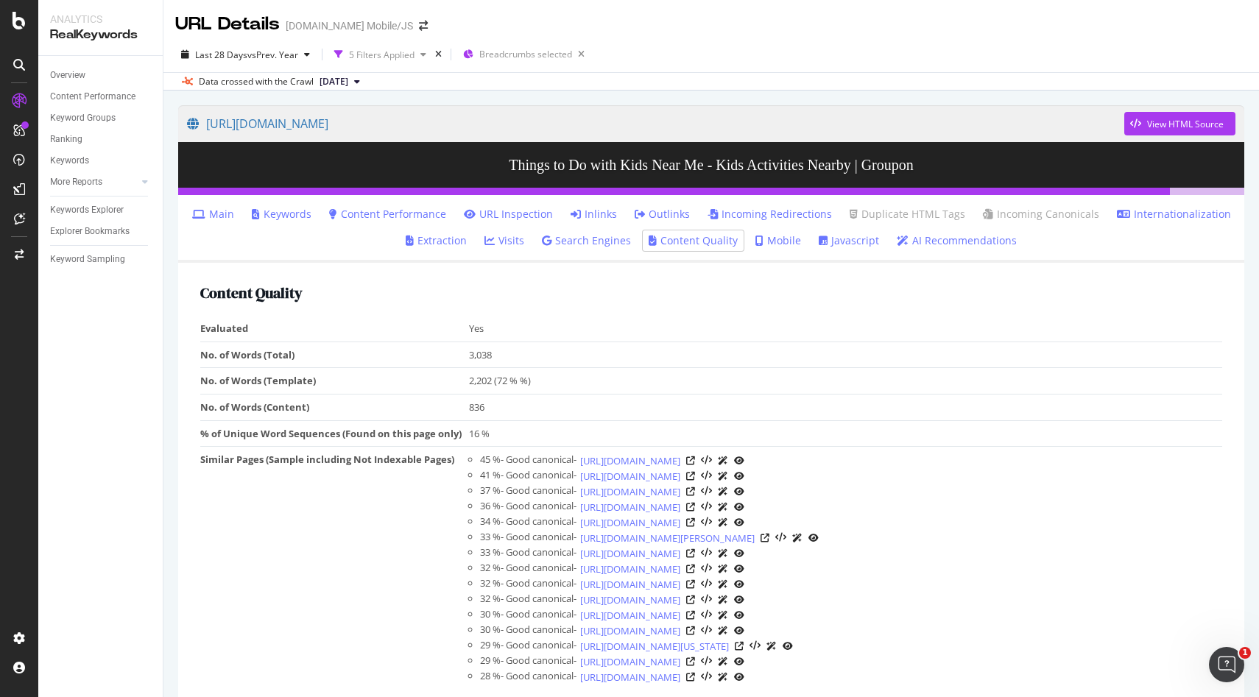
click at [411, 212] on link "Content Performance" at bounding box center [387, 214] width 117 height 15
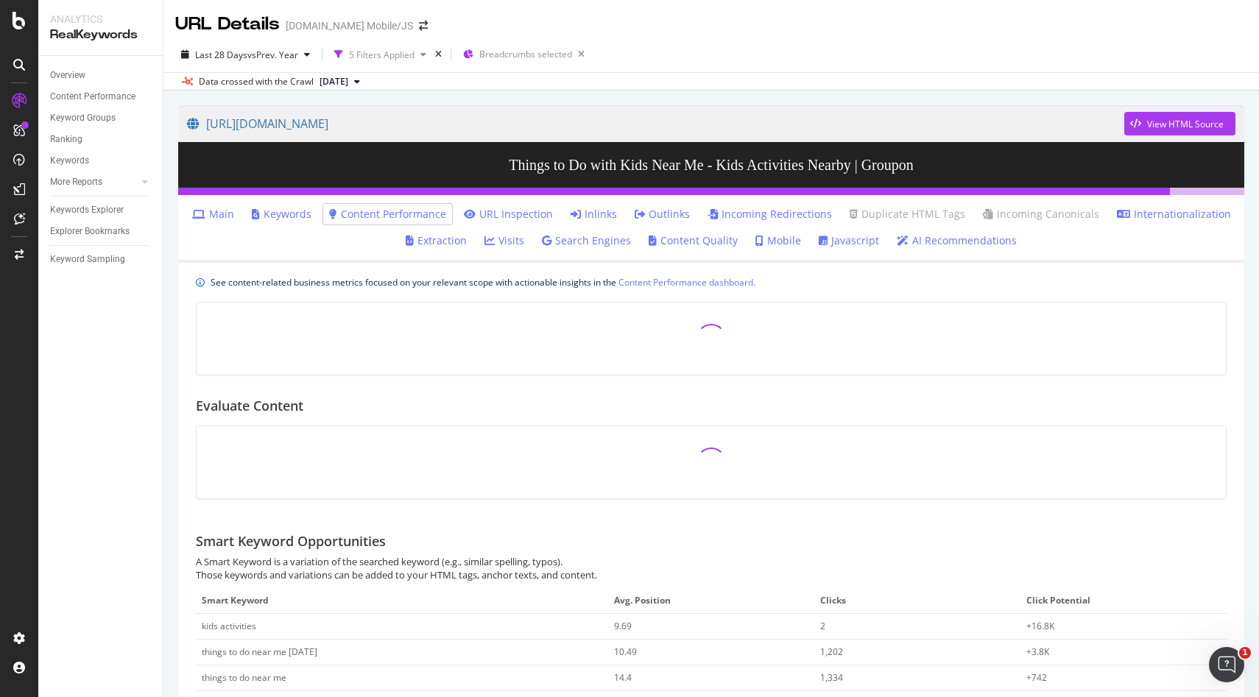
click at [411, 289] on div "See content-related business metrics focused on your relevant scope with action…" at bounding box center [483, 282] width 545 height 15
